Goal: Information Seeking & Learning: Check status

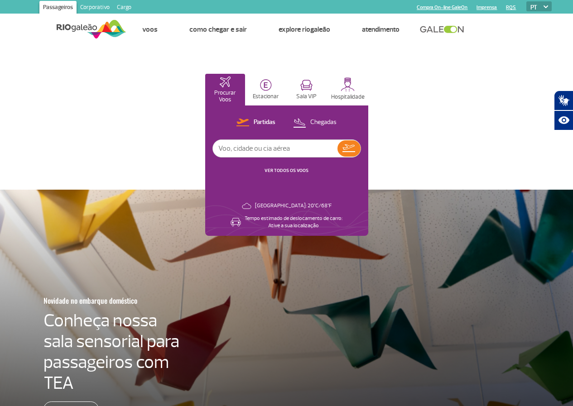
click at [484, 10] on link "Imprensa" at bounding box center [486, 8] width 20 height 6
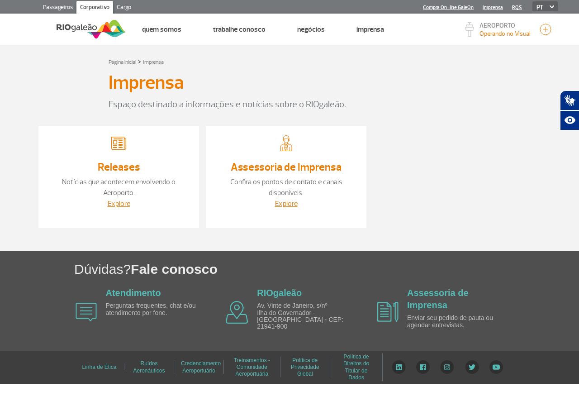
click at [62, 10] on link "Passageiros" at bounding box center [57, 8] width 37 height 14
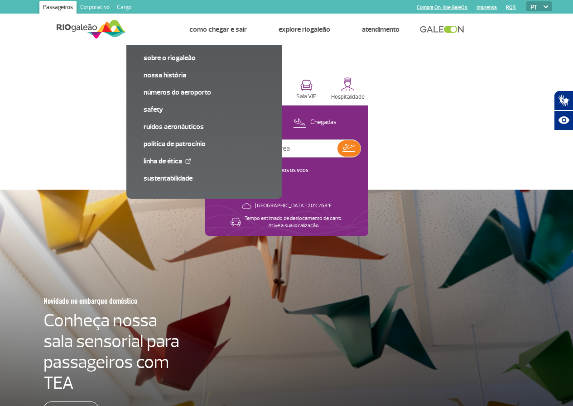
click at [147, 25] on link "Voos" at bounding box center [149, 29] width 15 height 9
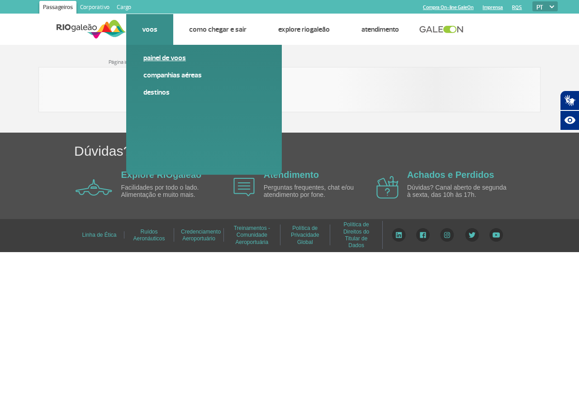
drag, startPoint x: 147, startPoint y: 24, endPoint x: 158, endPoint y: 57, distance: 33.9
click at [158, 57] on link "Painel de voos" at bounding box center [203, 58] width 121 height 10
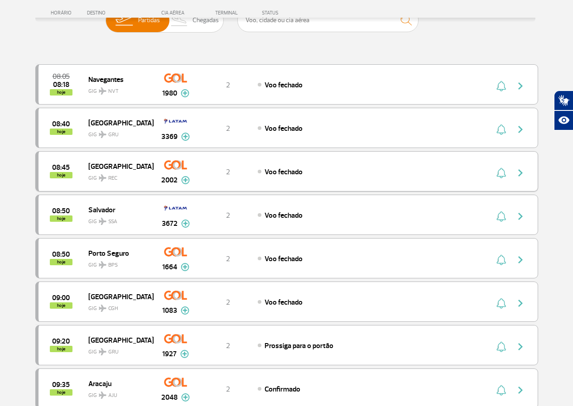
scroll to position [91, 0]
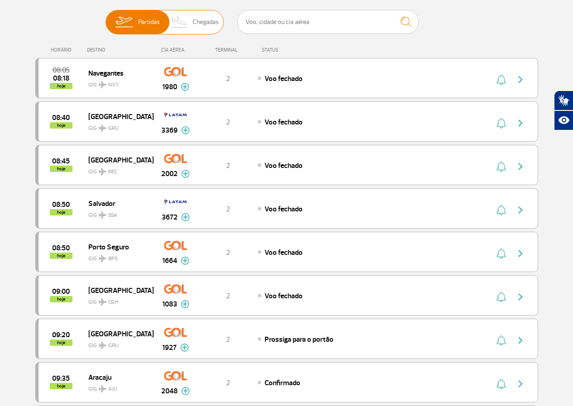
click at [197, 26] on span "Chegadas" at bounding box center [205, 22] width 26 height 24
click at [105, 18] on input "Partidas Chegadas" at bounding box center [105, 18] width 0 height 0
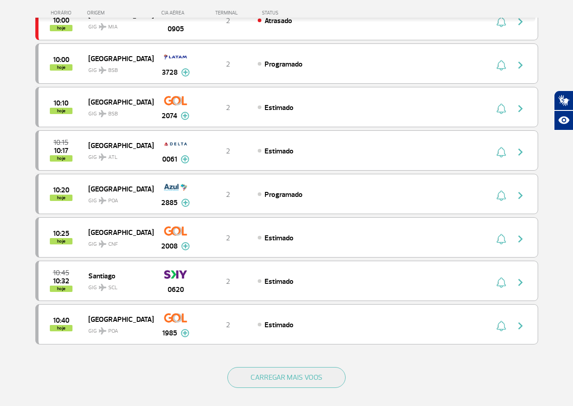
scroll to position [769, 0]
